Goal: Task Accomplishment & Management: Use online tool/utility

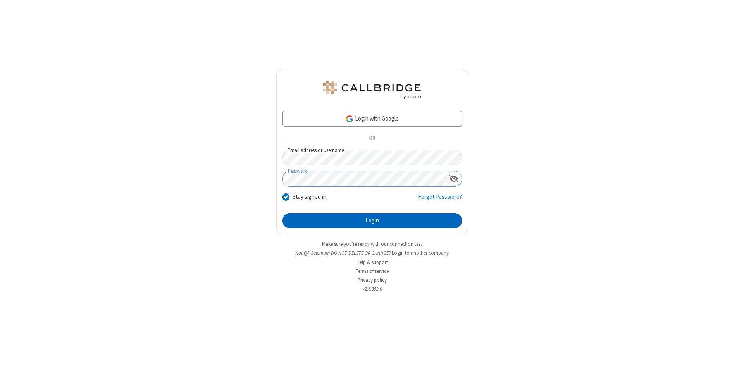
click at [372, 221] on button "Login" at bounding box center [373, 221] width 180 height 16
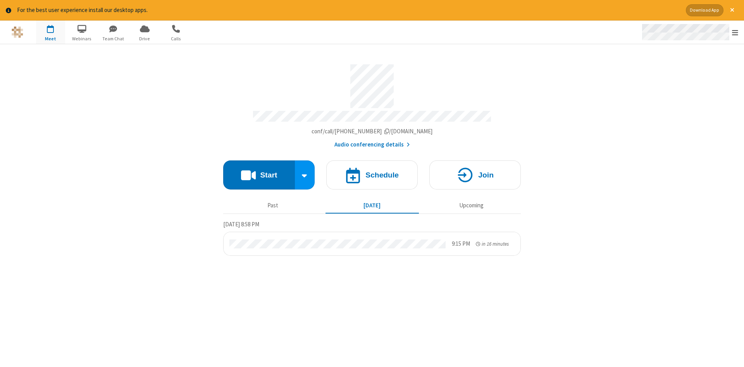
click at [736, 33] on span "Open menu" at bounding box center [735, 33] width 6 height 8
click at [145, 38] on span "Drive" at bounding box center [144, 38] width 29 height 7
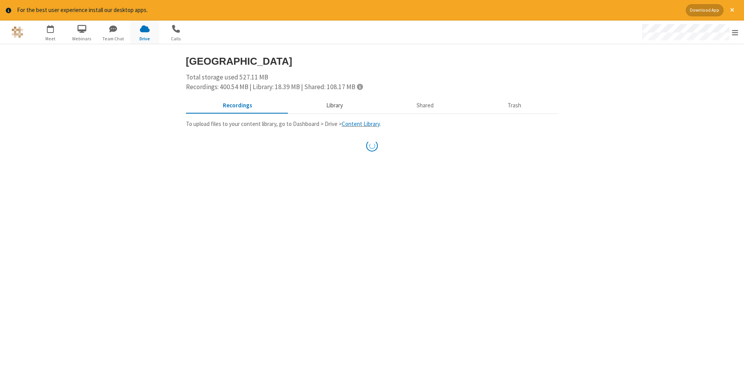
click at [333, 105] on button "Library" at bounding box center [334, 105] width 91 height 15
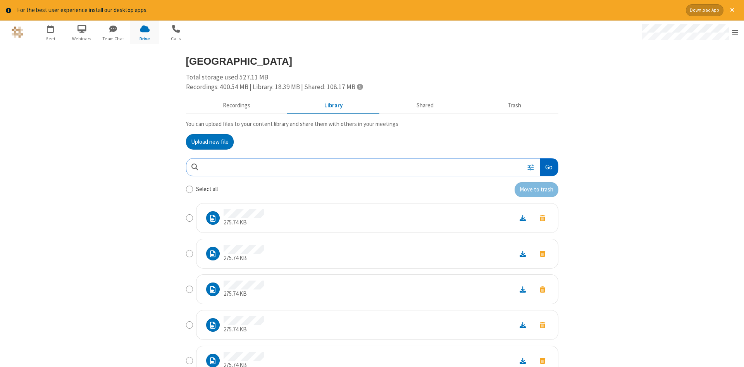
click at [549, 167] on button "Go" at bounding box center [549, 167] width 18 height 17
click at [210, 142] on button "Upload new file" at bounding box center [210, 142] width 48 height 16
